Goal: Information Seeking & Learning: Learn about a topic

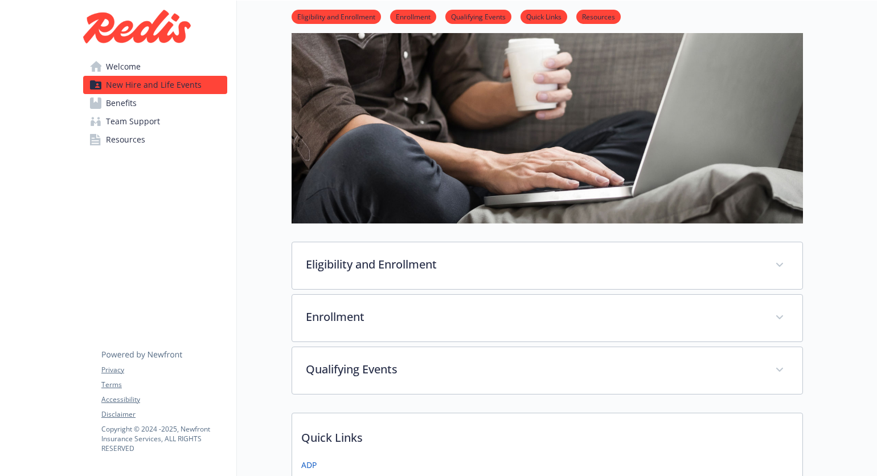
scroll to position [76, 0]
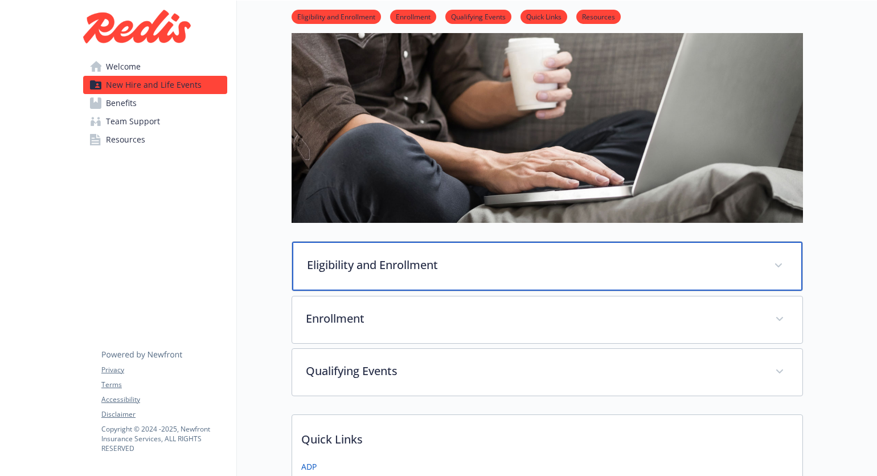
click at [509, 242] on div "Eligibility and Enrollment" at bounding box center [547, 266] width 510 height 49
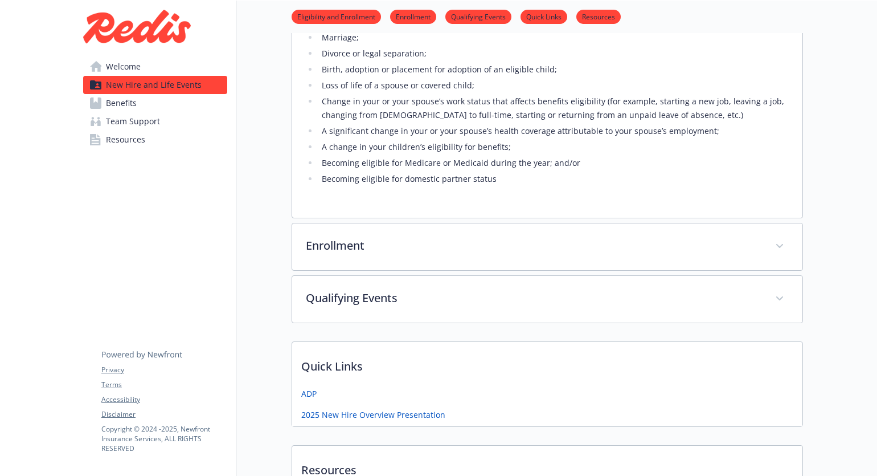
scroll to position [726, 0]
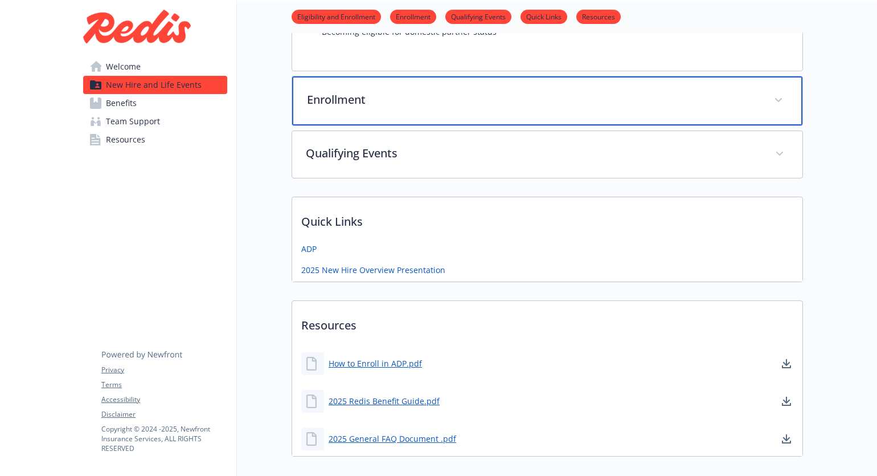
click at [479, 94] on p "Enrollment" at bounding box center [534, 99] width 454 height 17
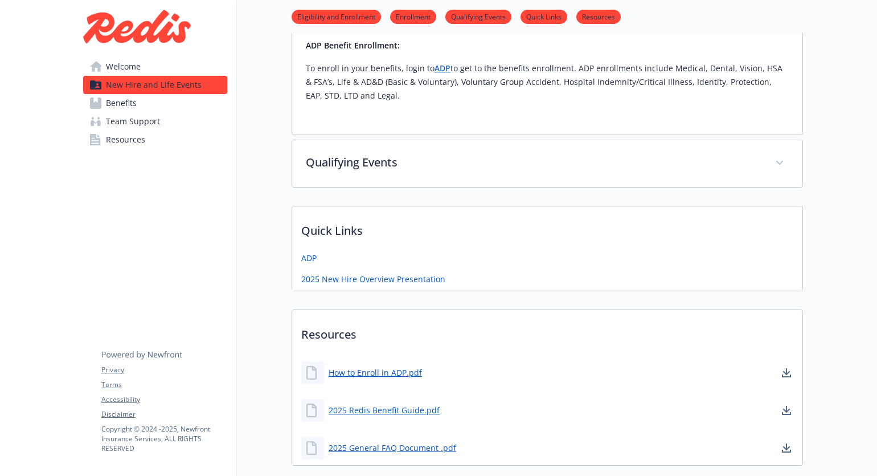
scroll to position [890, 0]
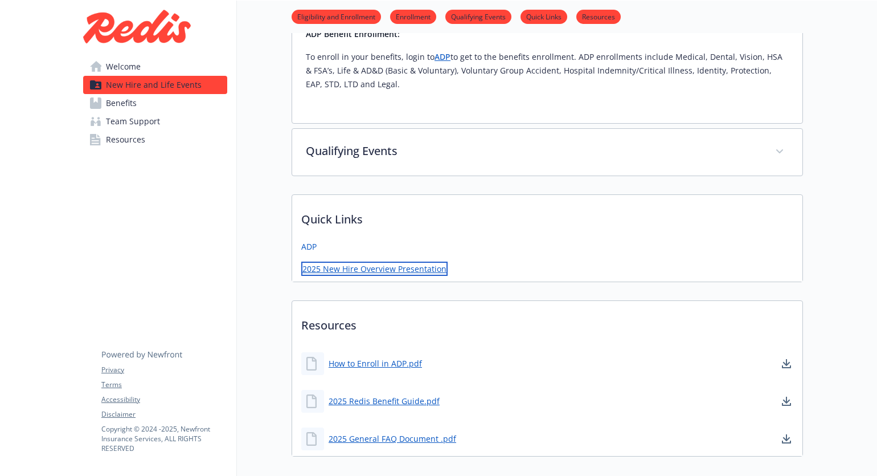
click at [427, 271] on link "2025 New Hire Overview Presentation" at bounding box center [374, 269] width 146 height 14
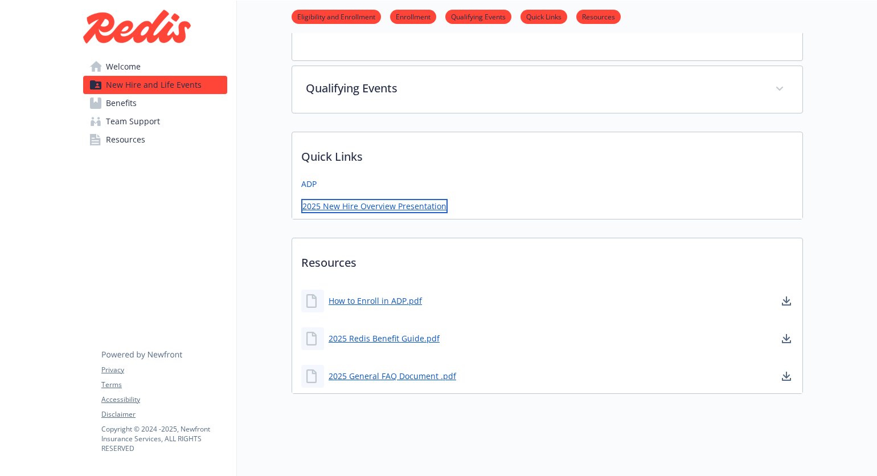
scroll to position [962, 0]
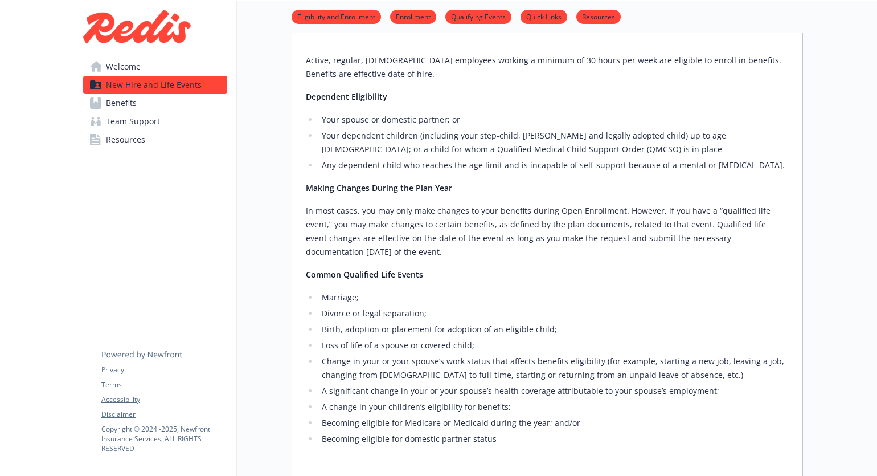
click at [173, 105] on link "Benefits" at bounding box center [155, 103] width 144 height 18
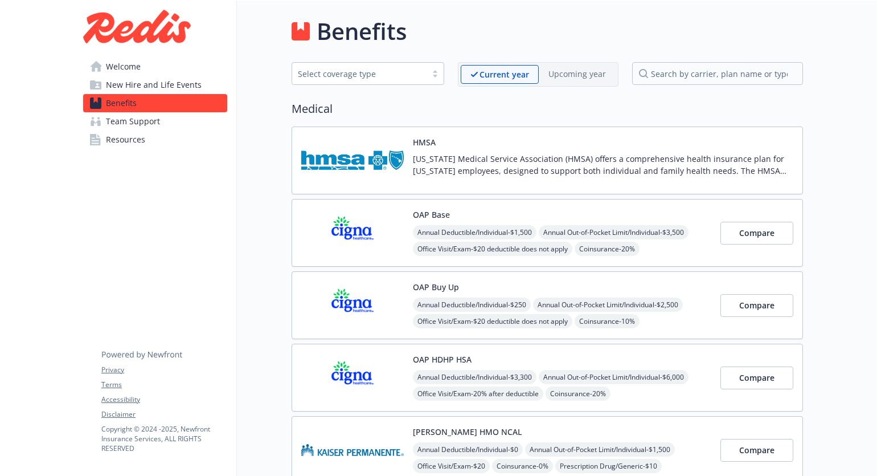
click at [172, 121] on link "Team Support" at bounding box center [155, 121] width 144 height 18
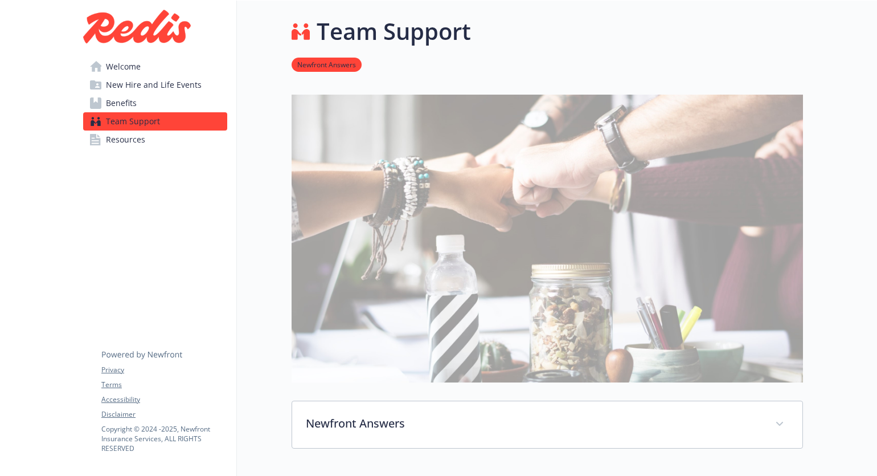
click at [163, 142] on link "Resources" at bounding box center [155, 139] width 144 height 18
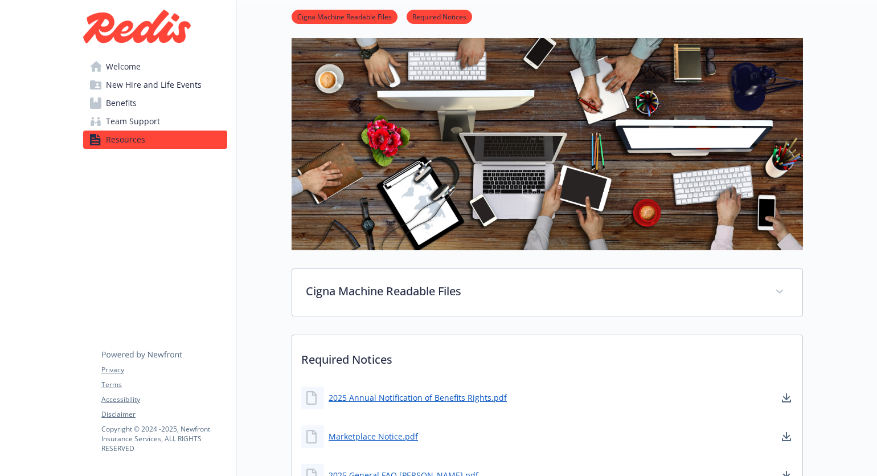
scroll to position [230, 0]
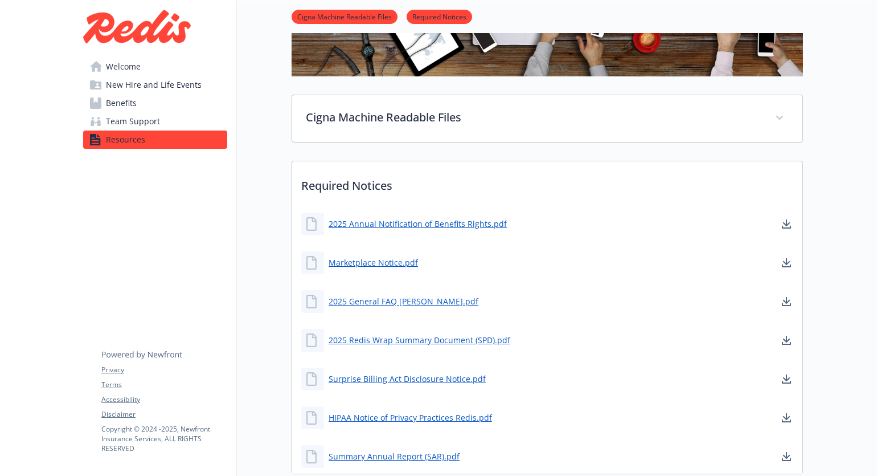
click at [164, 63] on link "Welcome" at bounding box center [155, 67] width 144 height 18
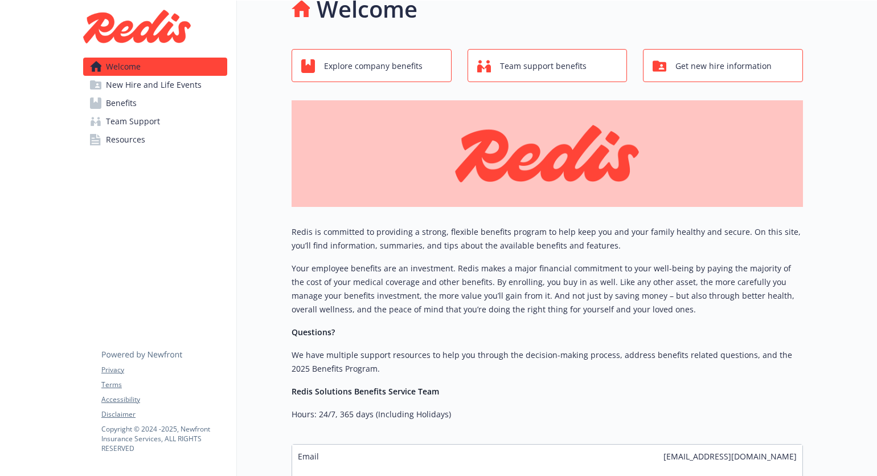
scroll to position [129, 0]
